Goal: Information Seeking & Learning: Learn about a topic

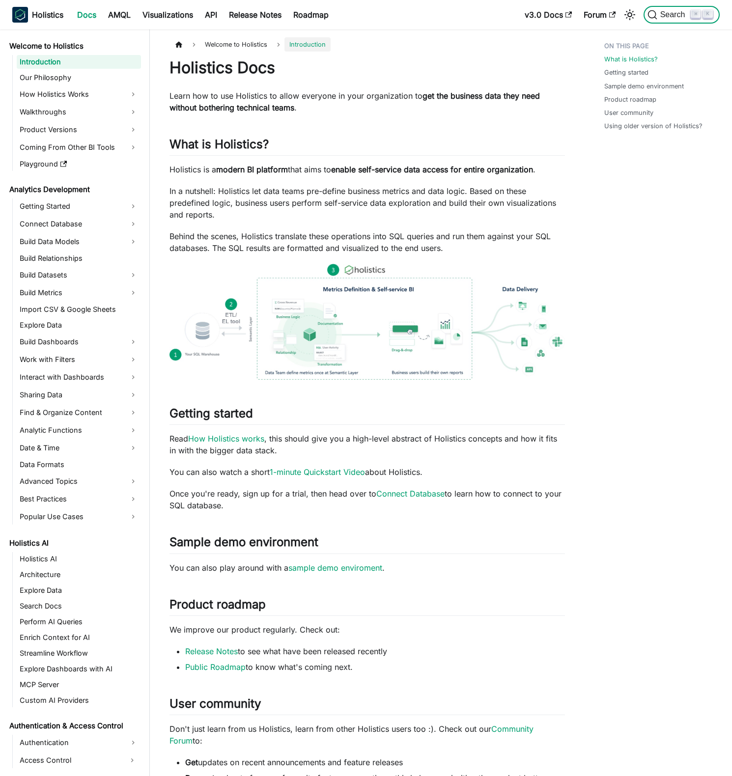
click at [680, 19] on span "Search" at bounding box center [669, 15] width 44 height 10
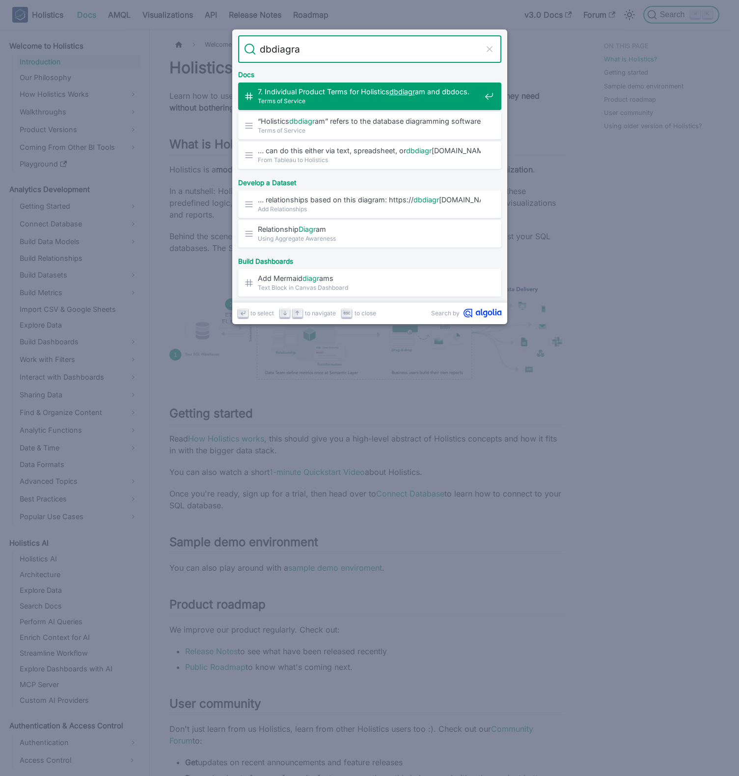
type input "dbdiagram"
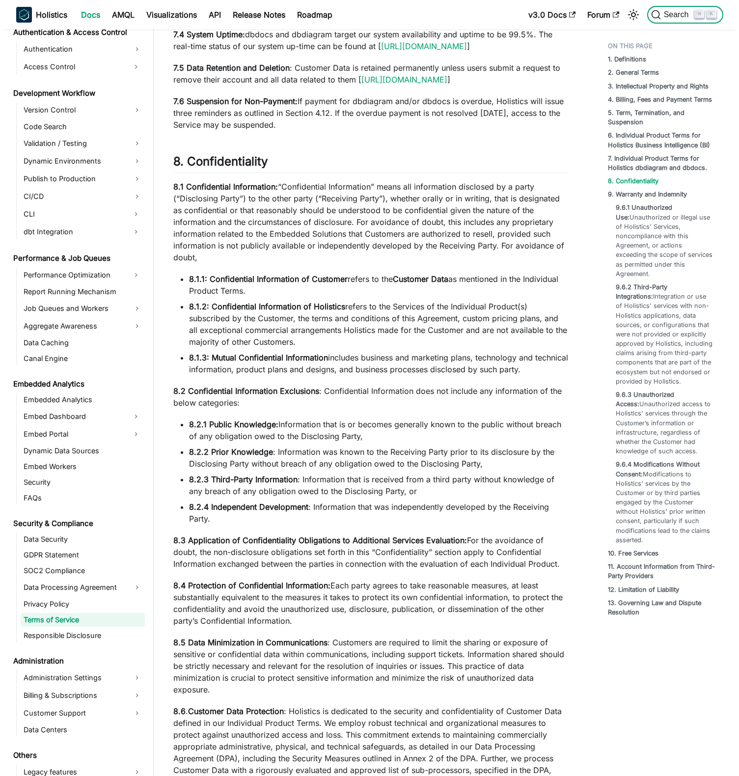
scroll to position [4744, 0]
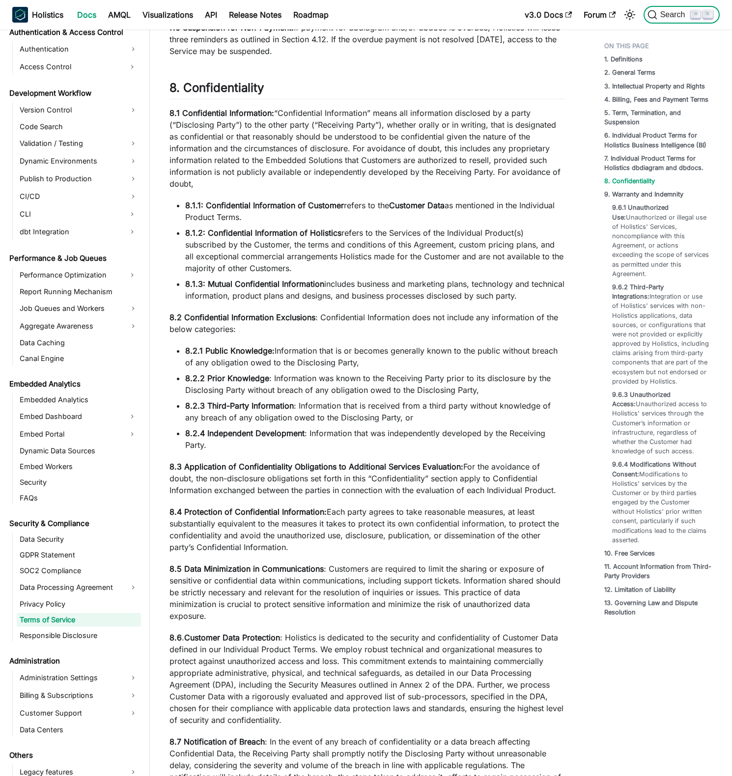
click at [685, 15] on span "Search" at bounding box center [674, 14] width 34 height 9
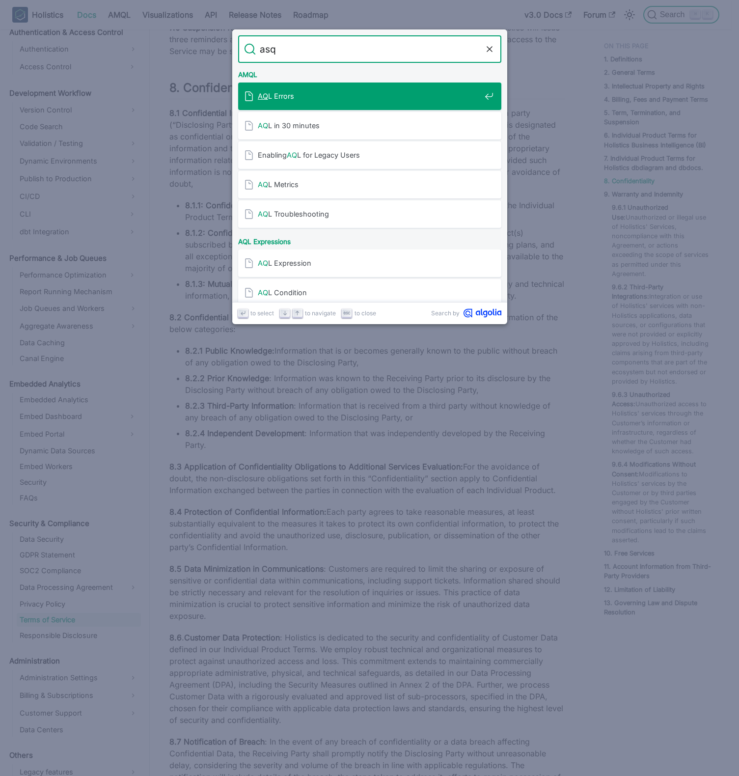
type input "asql"
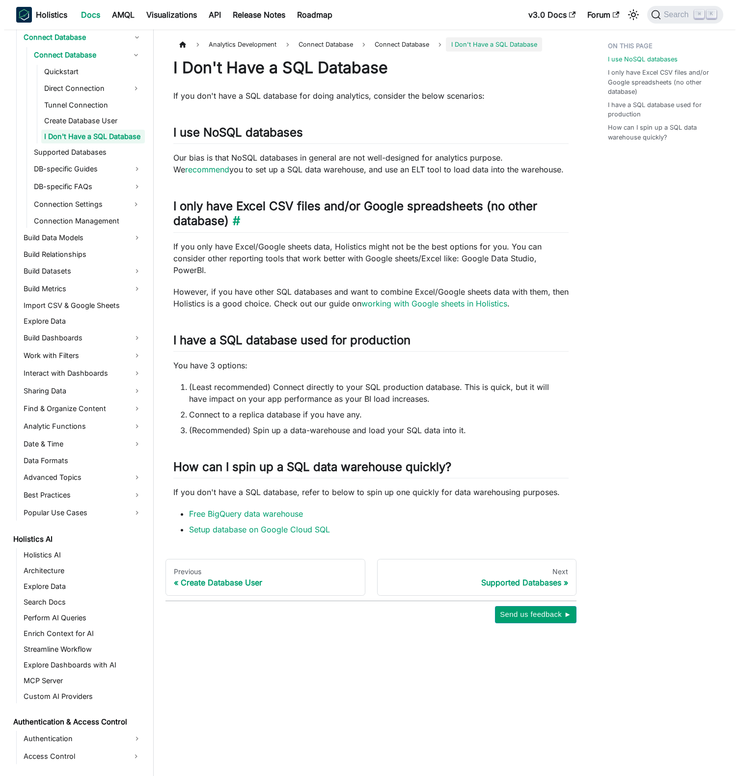
scroll to position [187, 0]
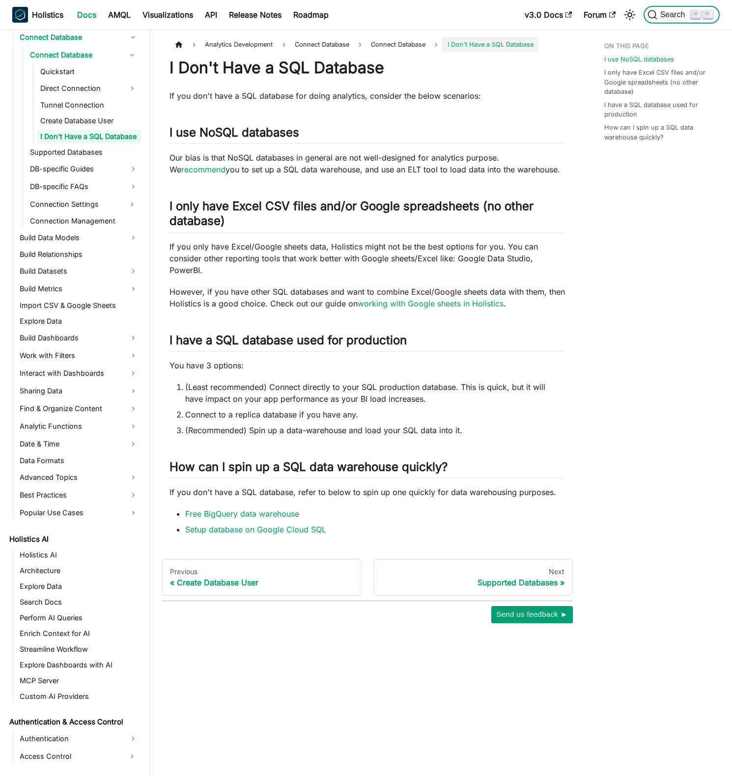
click at [679, 13] on span "Search" at bounding box center [674, 14] width 34 height 9
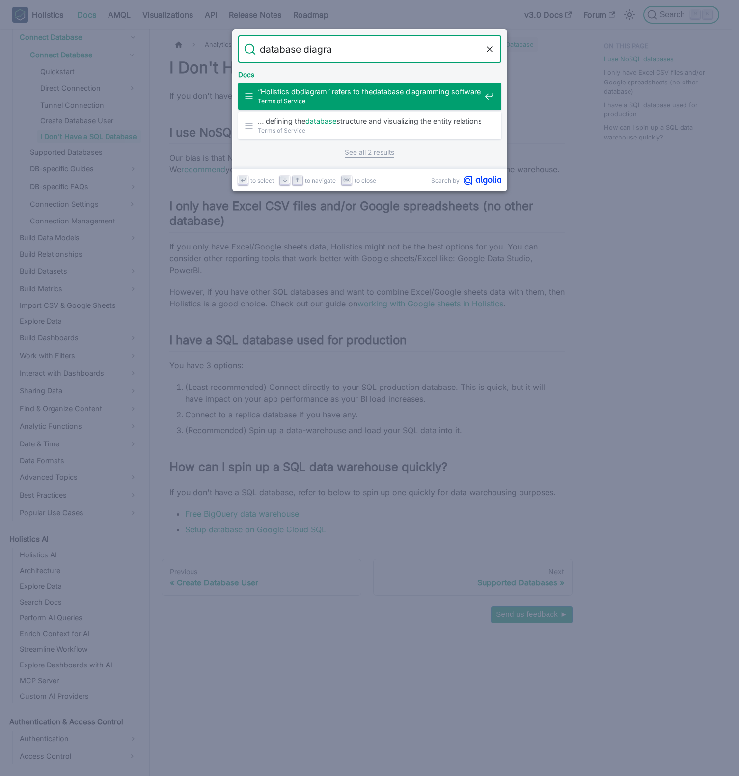
type input "database diagram"
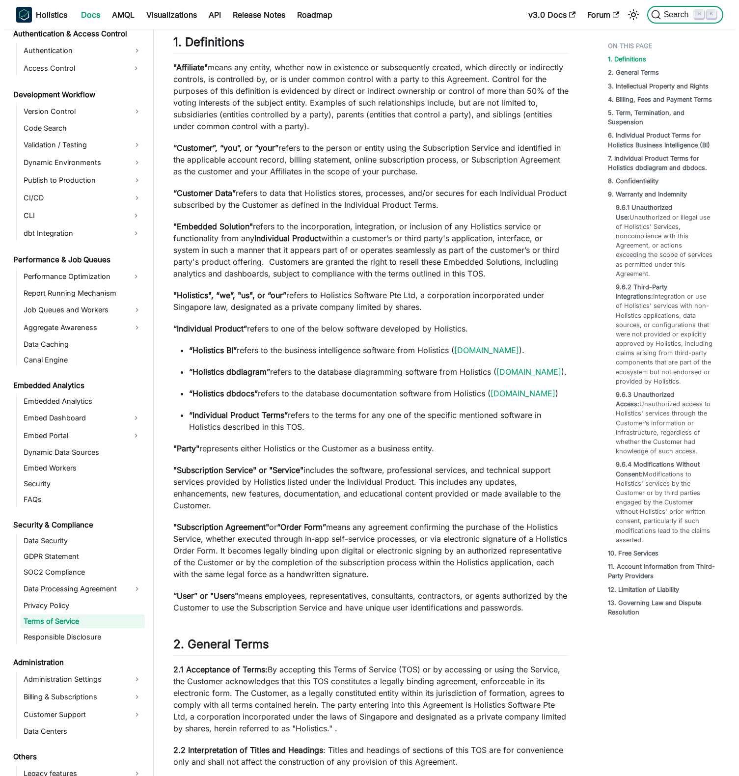
scroll to position [876, 0]
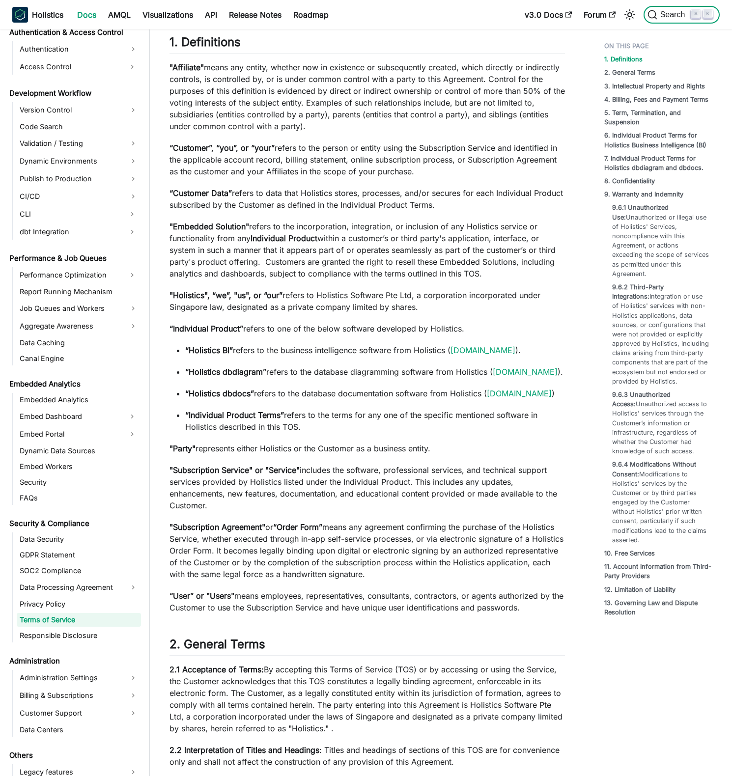
click at [677, 18] on span "Search" at bounding box center [674, 14] width 34 height 9
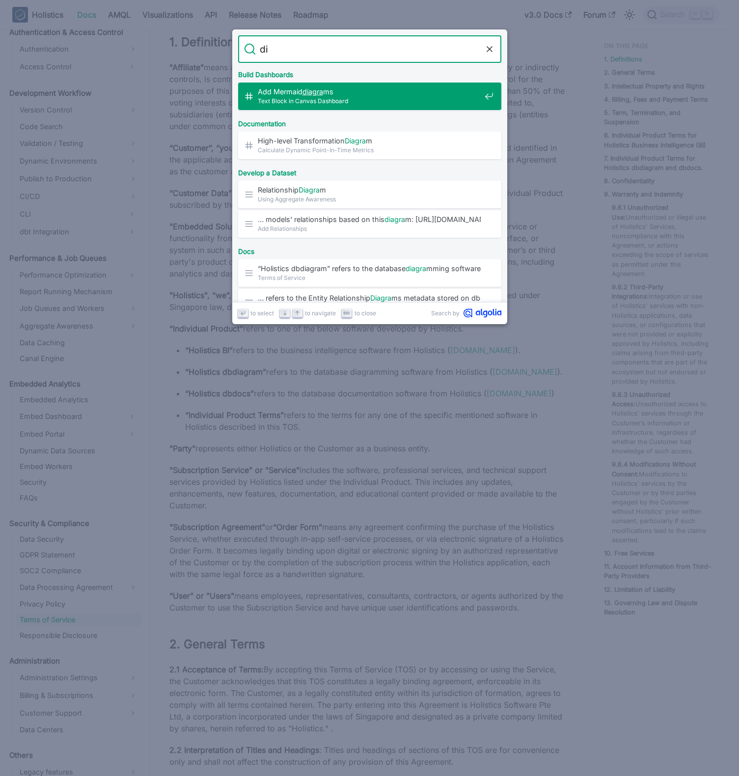
type input "d"
type input "diagram"
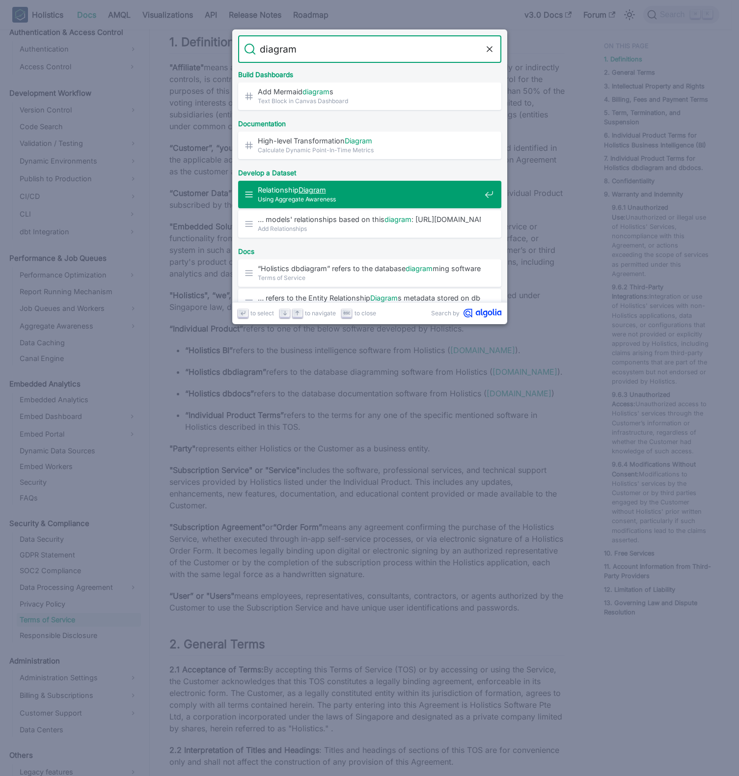
click at [349, 197] on span "Using Aggregate Awareness" at bounding box center [369, 198] width 223 height 9
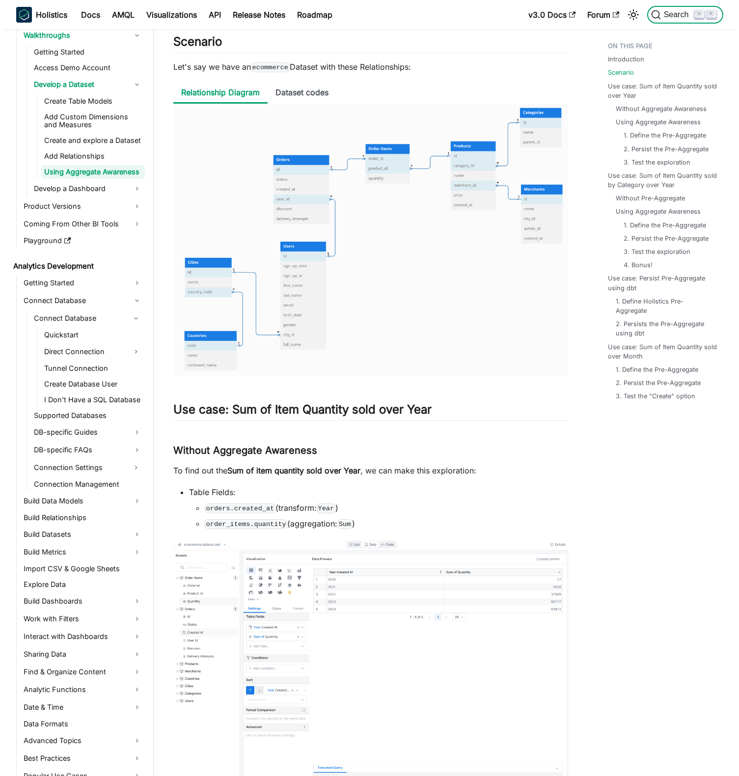
scroll to position [75, 0]
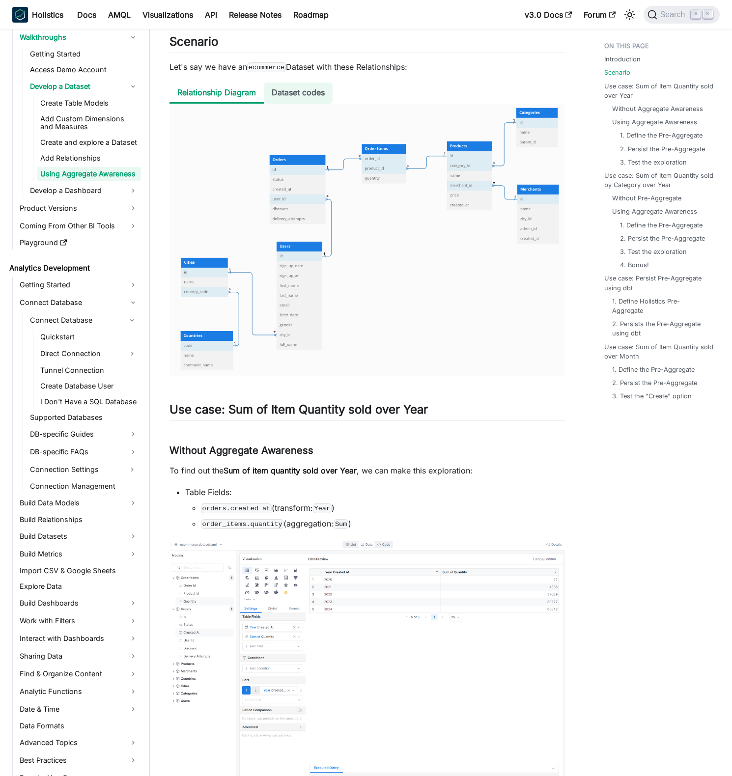
click at [293, 94] on li "Dataset codes" at bounding box center [298, 93] width 69 height 21
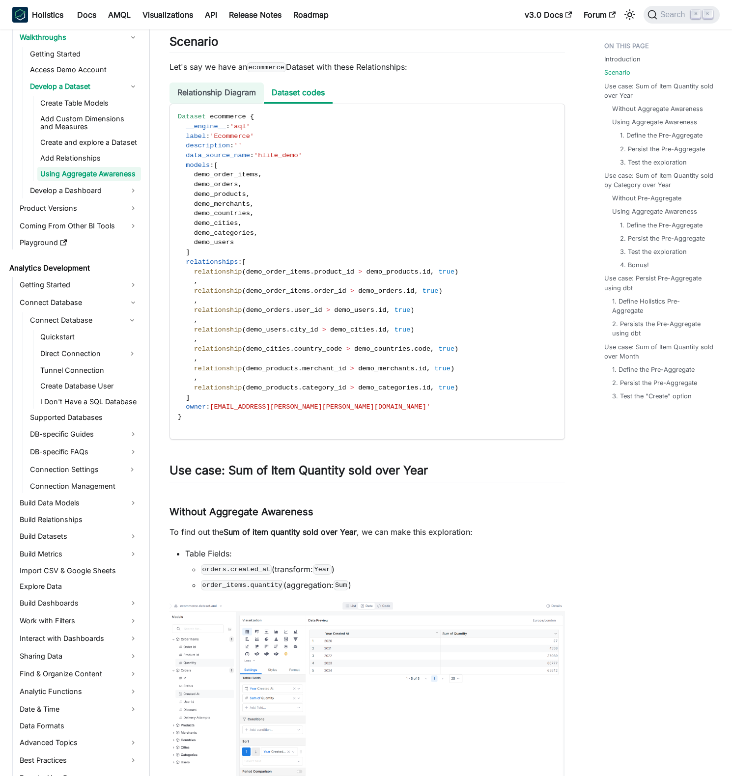
click at [227, 93] on li "Relationship Diagram" at bounding box center [216, 93] width 94 height 21
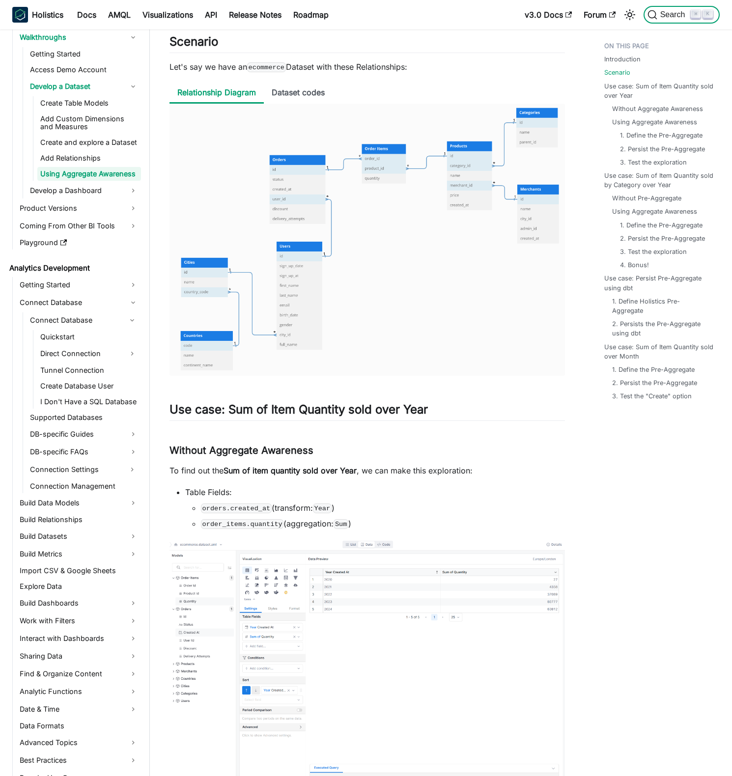
click at [675, 16] on span "Search" at bounding box center [674, 14] width 34 height 9
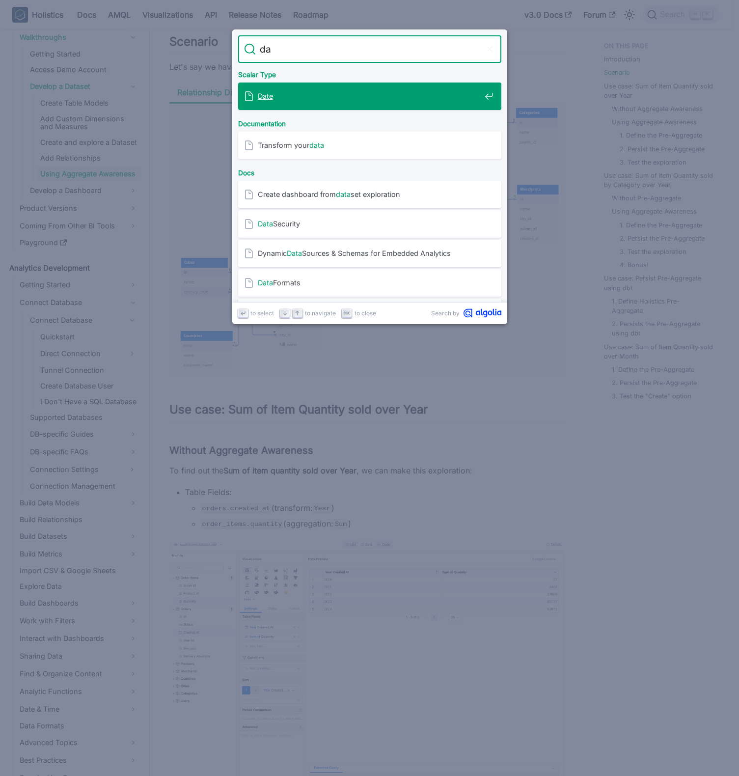
type input "d"
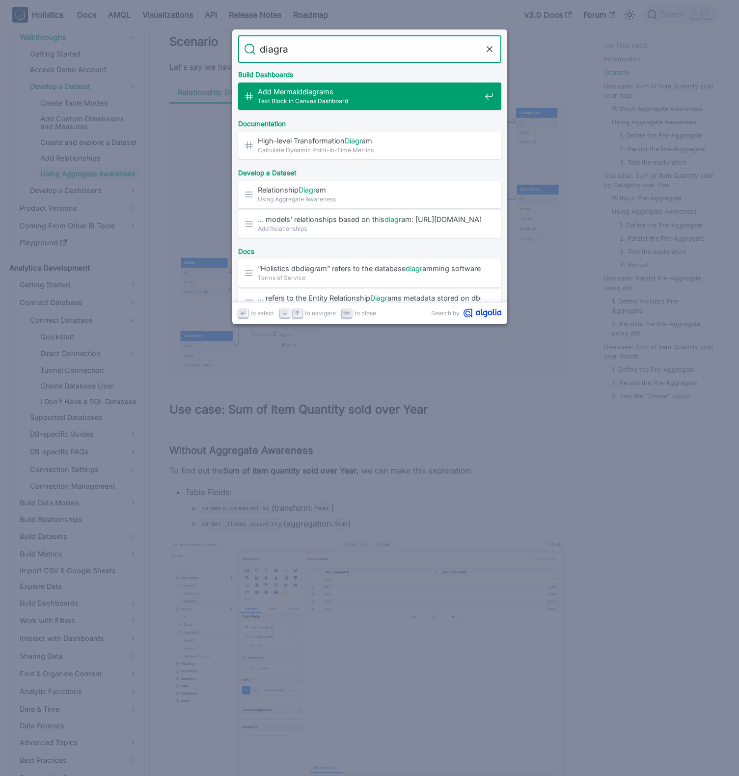
type input "diagram"
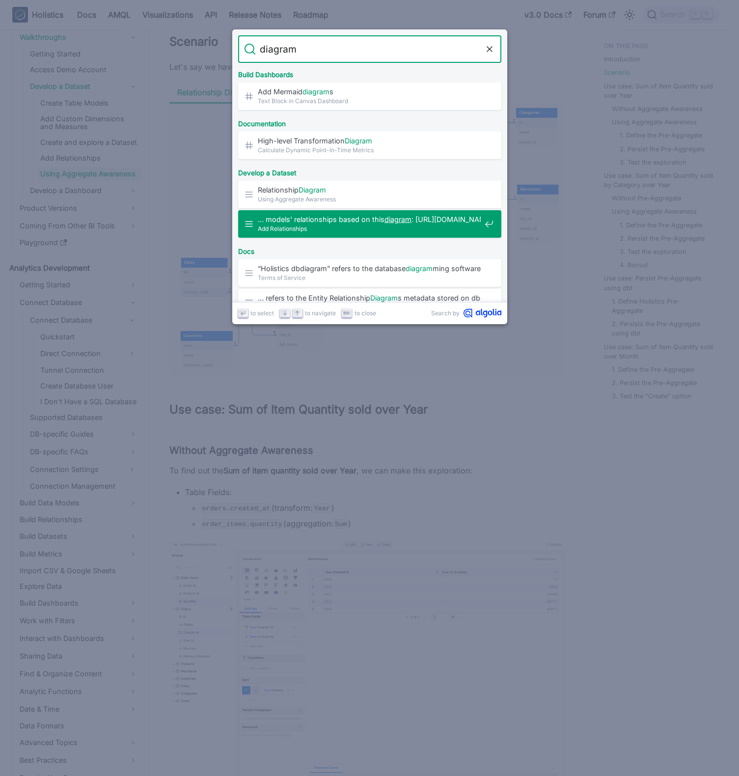
click at [351, 228] on span "Add Relationships" at bounding box center [369, 228] width 223 height 9
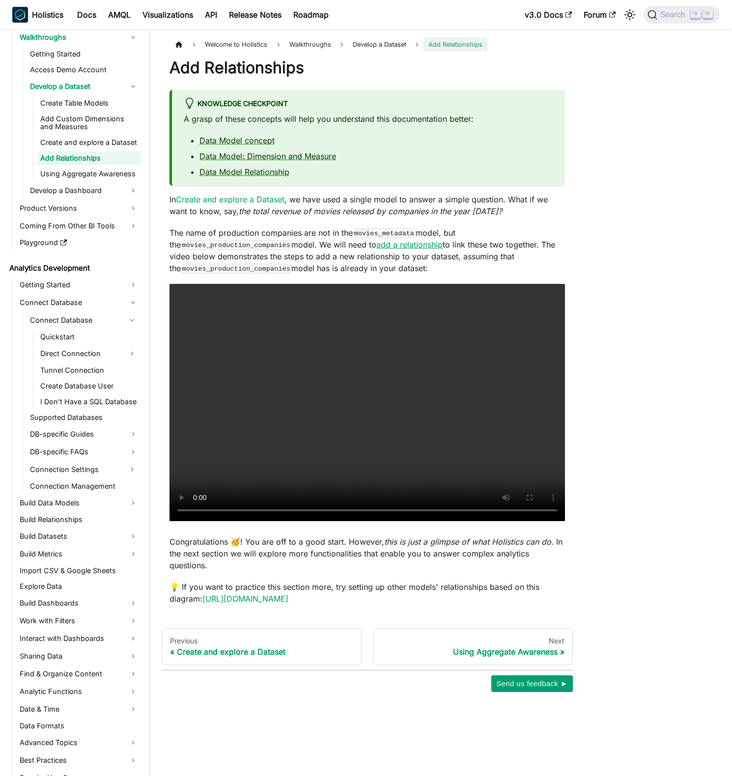
click at [386, 246] on link "add a relationship" at bounding box center [409, 245] width 66 height 10
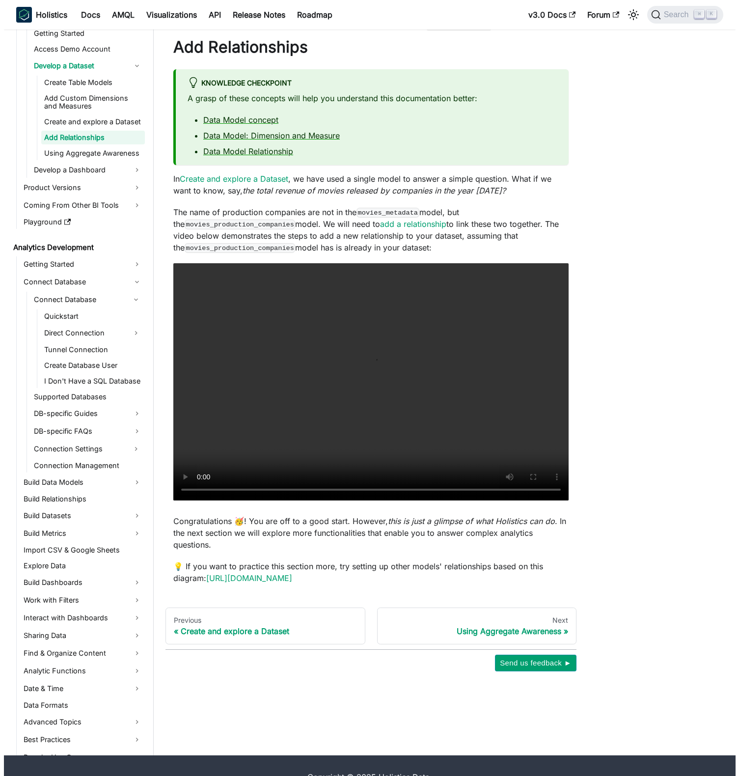
scroll to position [43, 0]
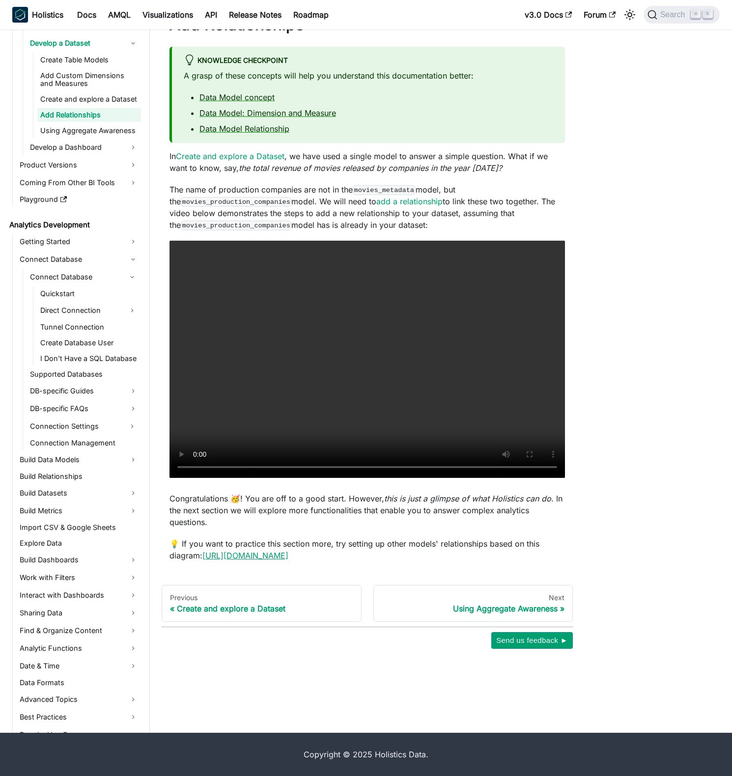
click at [286, 554] on link "[URL][DOMAIN_NAME]" at bounding box center [245, 556] width 86 height 10
click at [673, 16] on span "Search" at bounding box center [674, 14] width 34 height 9
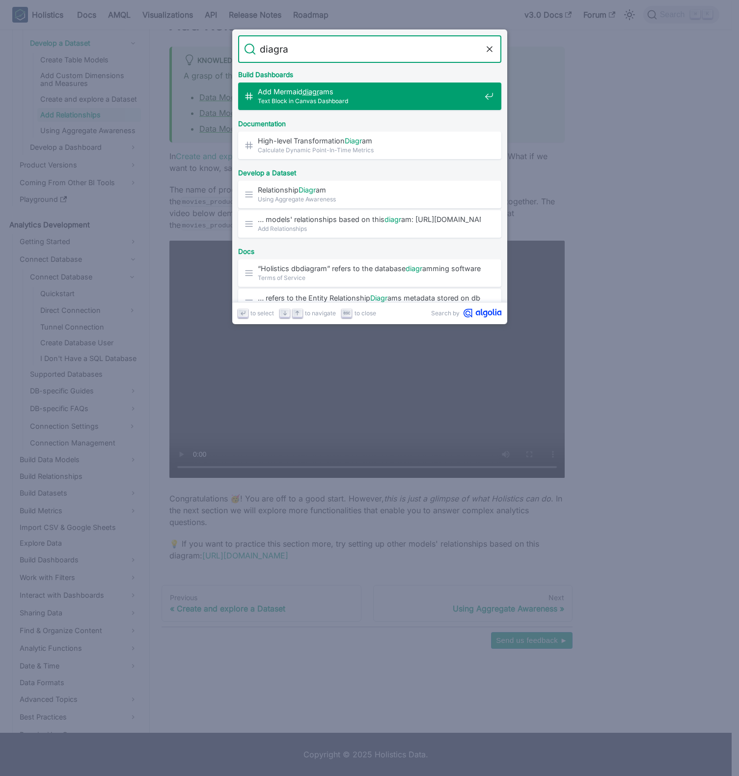
type input "diagram"
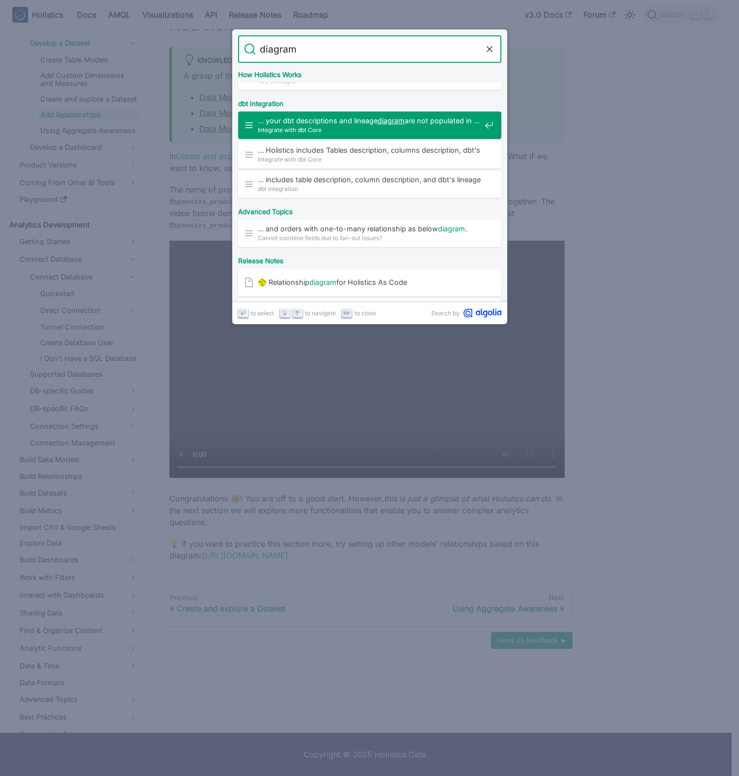
scroll to position [387, 0]
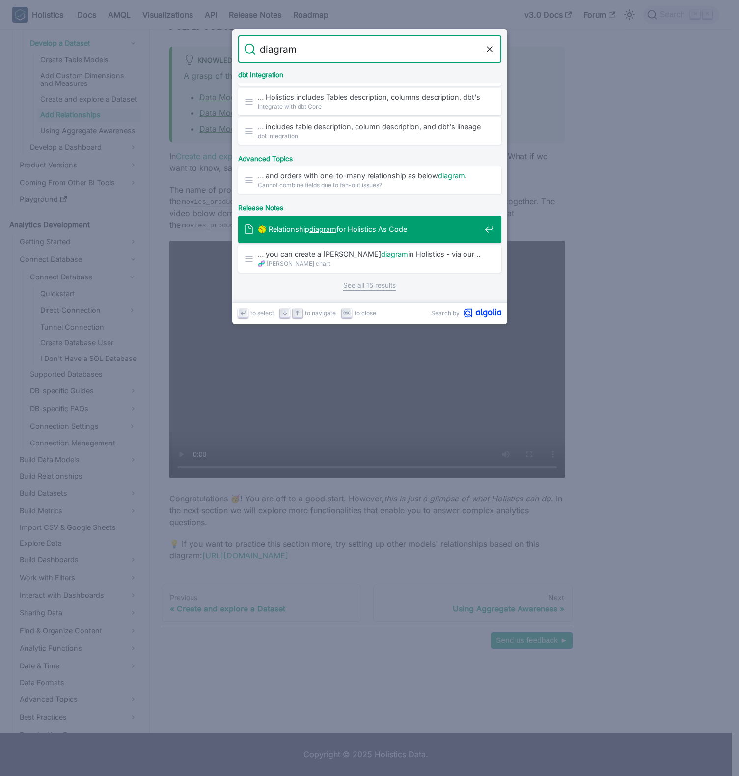
click at [414, 227] on span "🥎 Relationship diagram for Holistics As Code" at bounding box center [369, 228] width 223 height 9
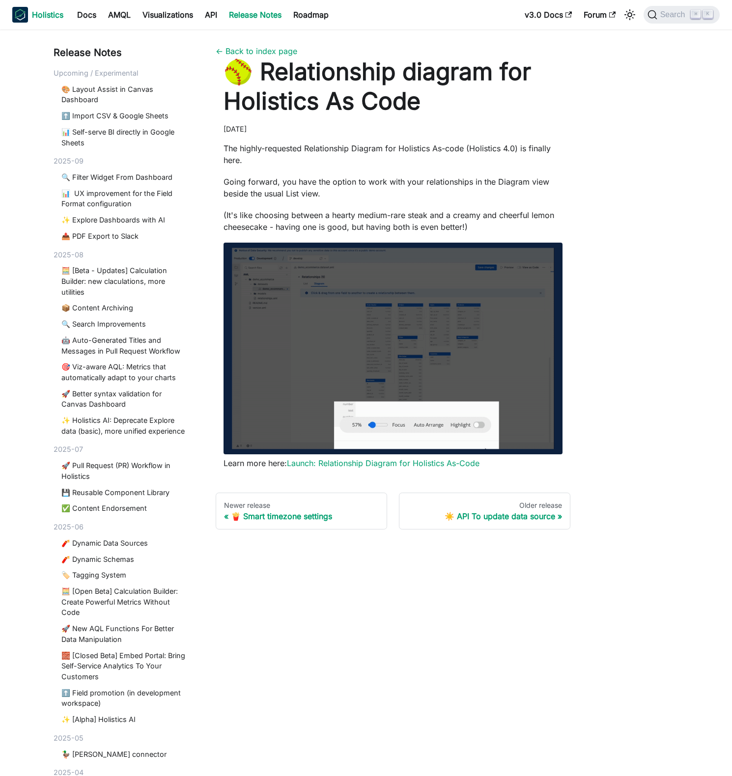
click at [37, 19] on b "Holistics" at bounding box center [47, 15] width 31 height 12
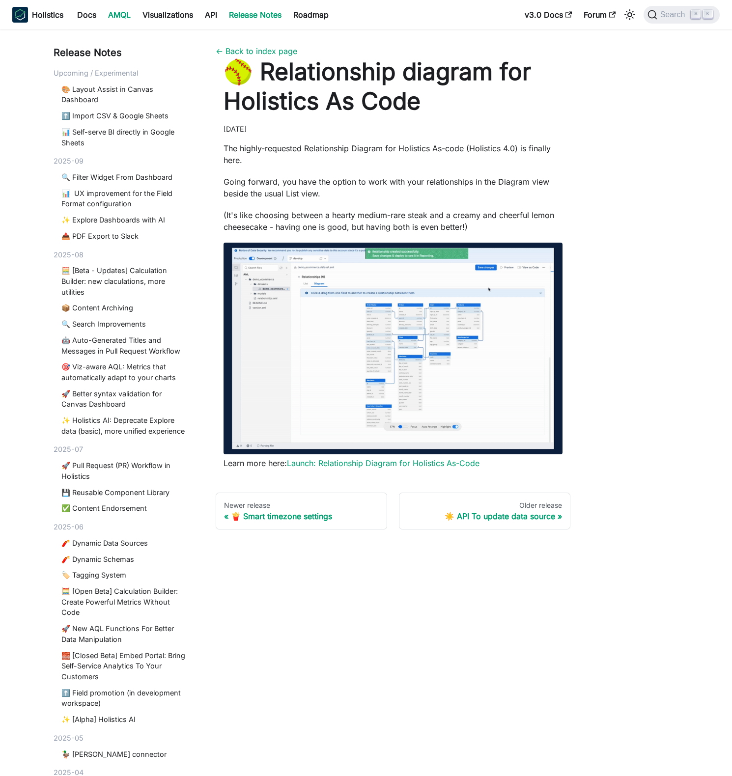
click at [117, 18] on link "AMQL" at bounding box center [119, 15] width 34 height 16
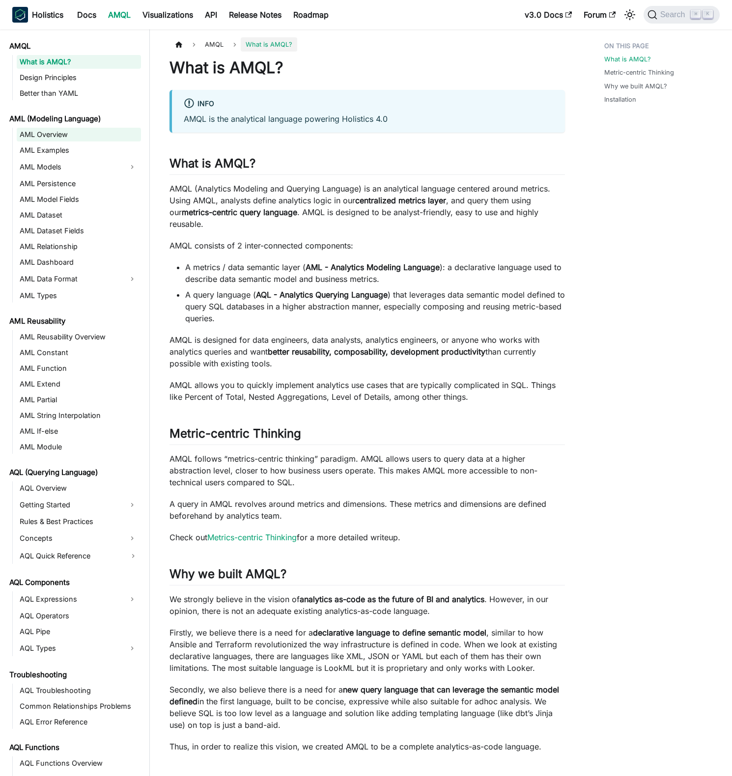
click at [82, 135] on link "AML Overview" at bounding box center [79, 135] width 124 height 14
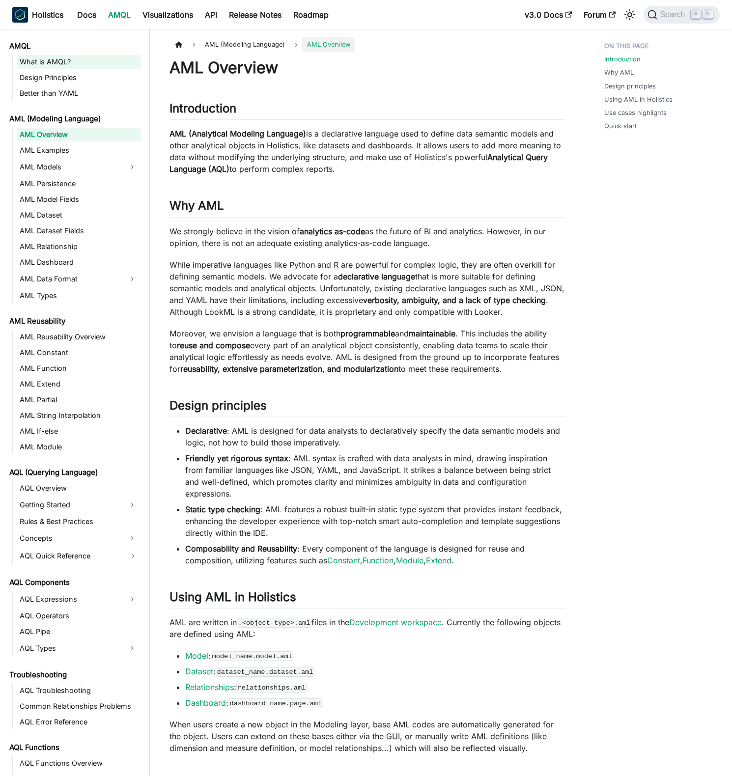
click at [68, 61] on link "What is AMQL?" at bounding box center [79, 62] width 124 height 14
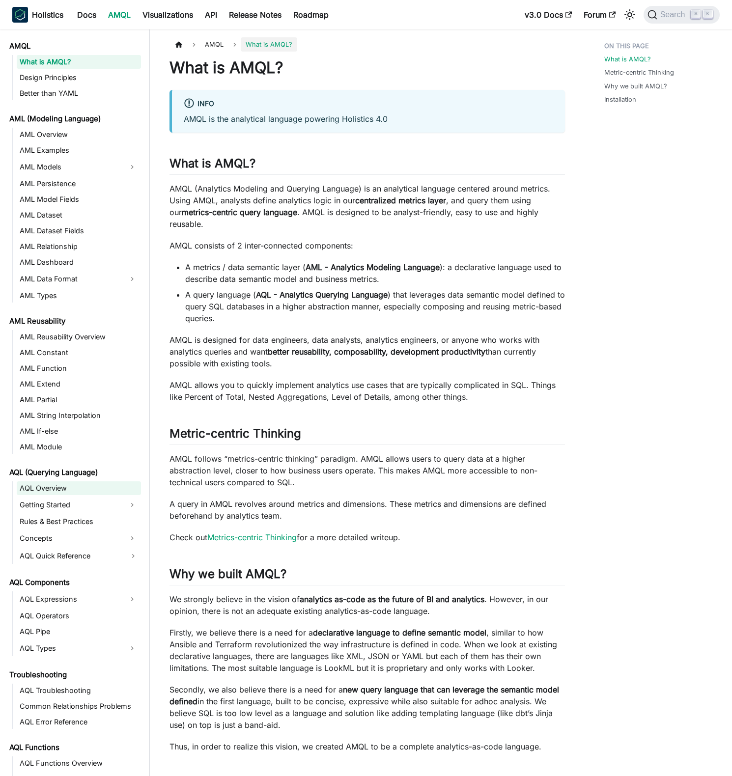
click at [55, 487] on link "AQL Overview" at bounding box center [79, 488] width 124 height 14
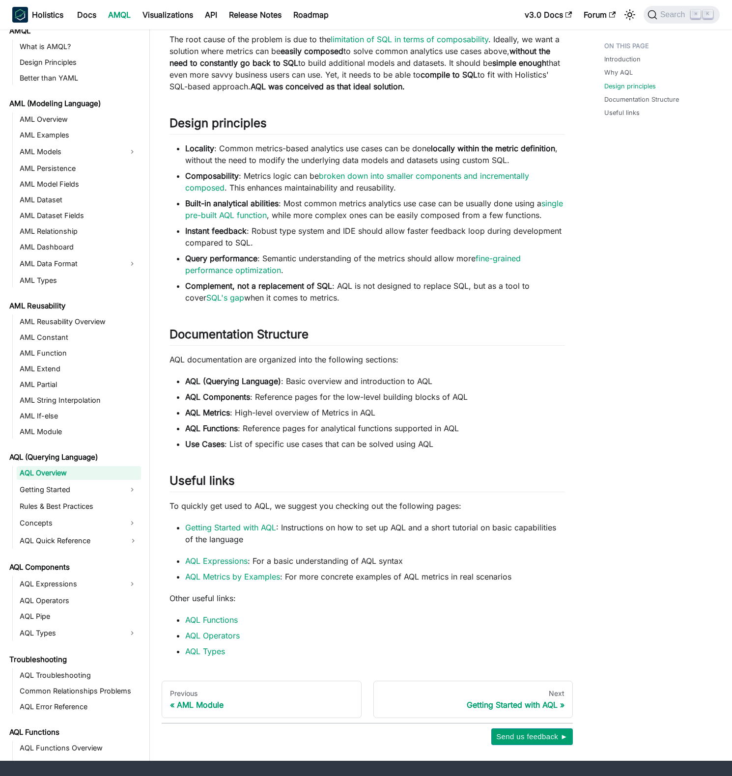
scroll to position [446, 0]
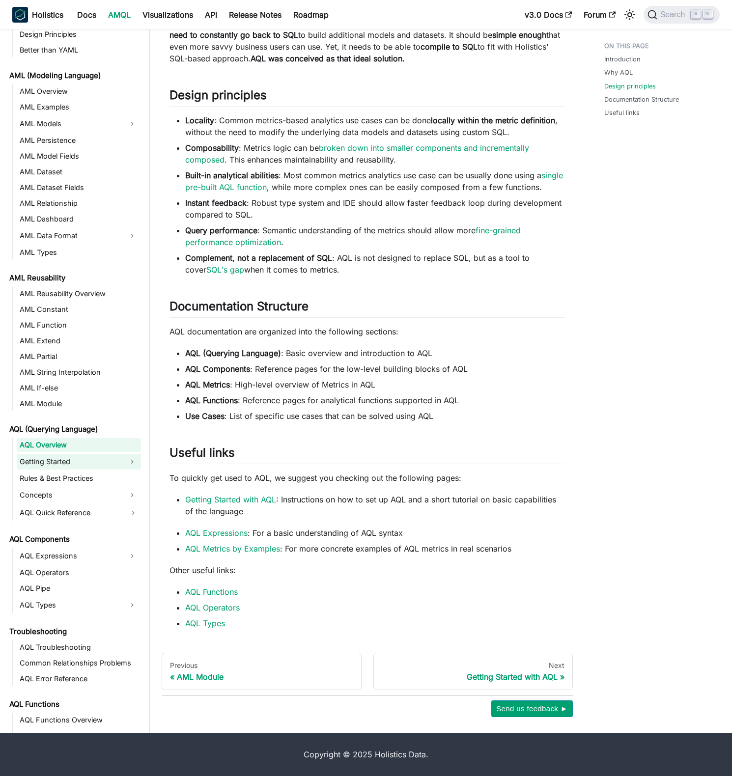
click at [96, 466] on link "Getting Started" at bounding box center [70, 462] width 107 height 16
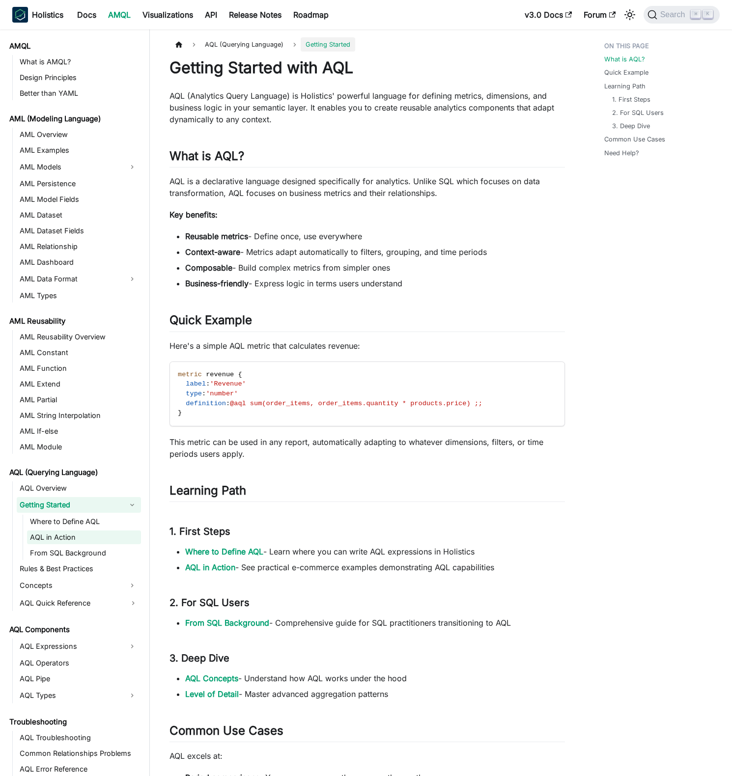
click at [96, 525] on link "Where to Define AQL" at bounding box center [84, 522] width 114 height 14
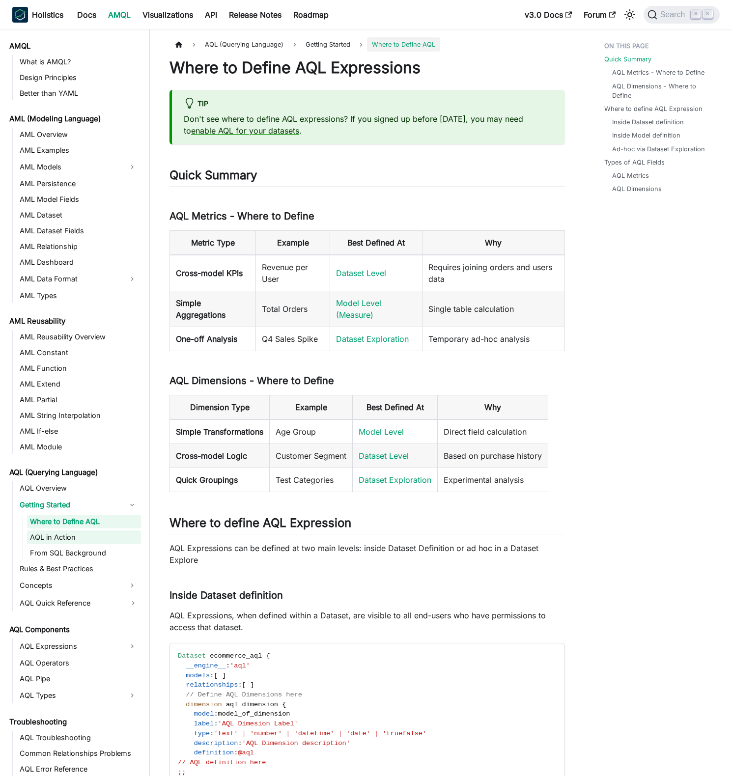
drag, startPoint x: 87, startPoint y: 541, endPoint x: 66, endPoint y: 540, distance: 20.6
click at [87, 541] on link "AQL in Action" at bounding box center [84, 537] width 114 height 14
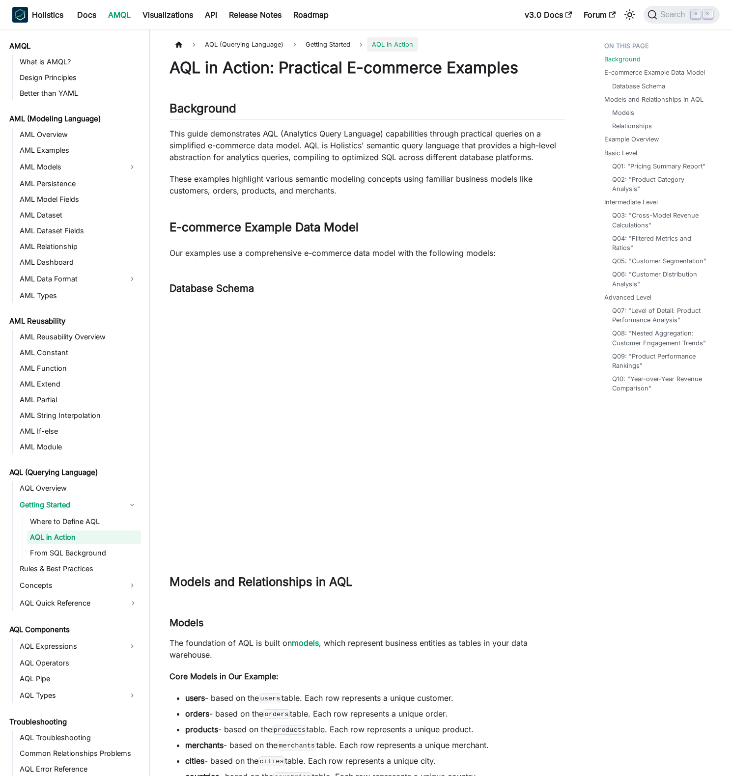
click at [65, 540] on link "AQL in Action" at bounding box center [84, 537] width 114 height 14
click at [74, 535] on link "AQL in Action" at bounding box center [84, 537] width 114 height 14
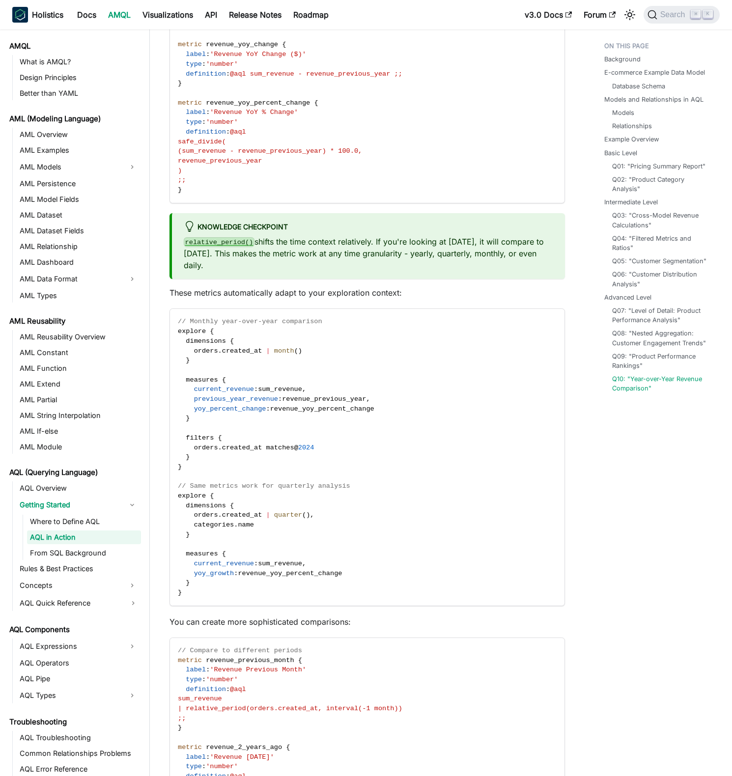
scroll to position [10004, 0]
